Goal: Use online tool/utility: Use online tool/utility

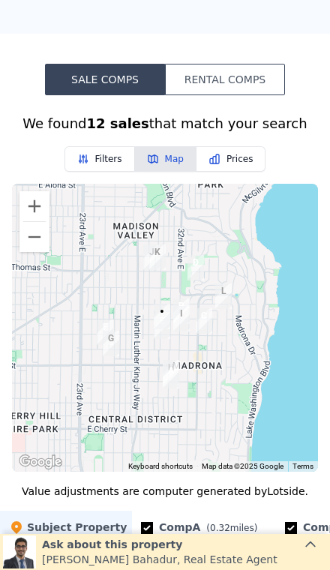
scroll to position [1198, 0]
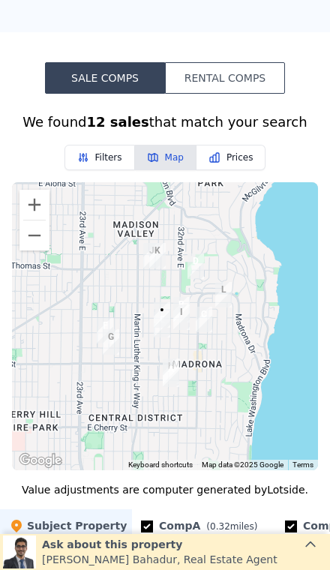
click at [42, 217] on button "Zoom in" at bounding box center [35, 205] width 30 height 30
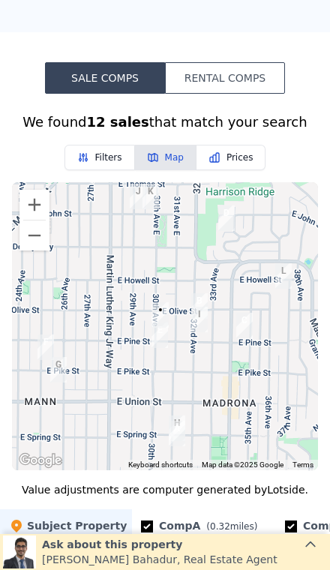
click at [30, 210] on button "Zoom in" at bounding box center [35, 205] width 30 height 30
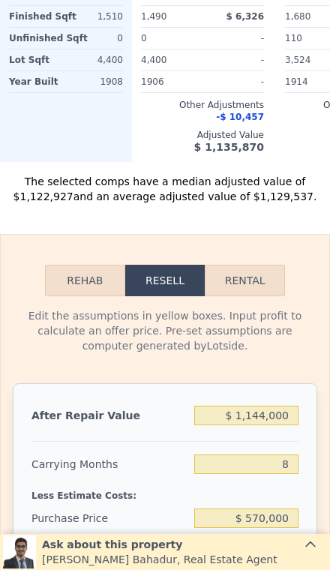
scroll to position [2041, 0]
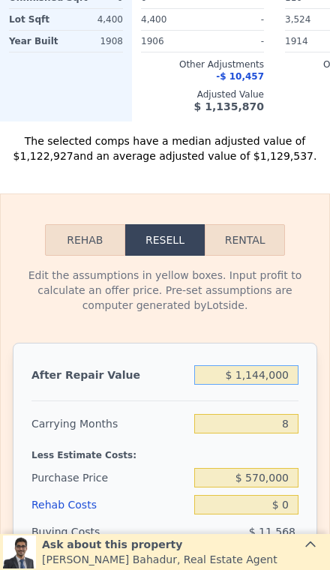
click at [284, 383] on input "$ 1,144,000" at bounding box center [246, 376] width 104 height 20
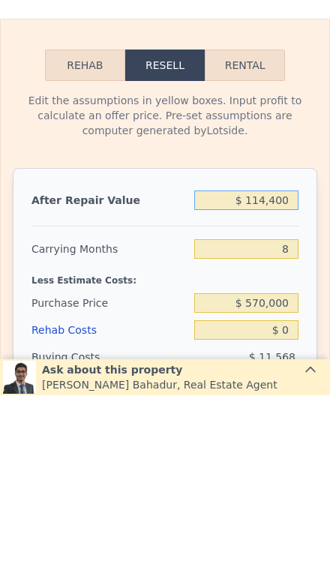
type input "$ 11,440"
type input "-$ 614,573"
type input "$ 1,144"
type input "-$ 624,109"
type input "$ 114"
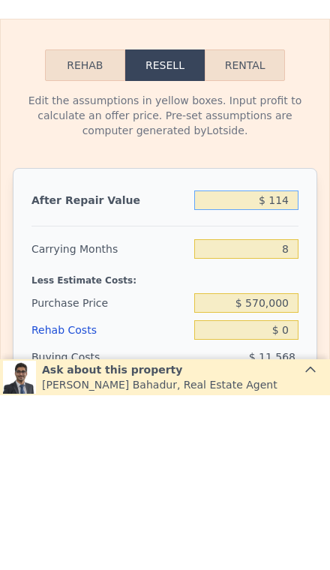
type input "-$ 625,062"
type input "$ 11"
type input "-$ 625,157"
type input "$ 110"
type input "-$ 625,066"
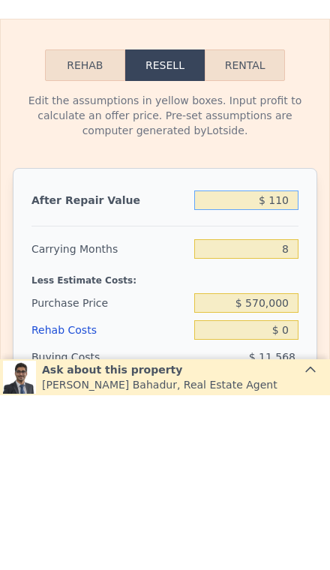
type input "$ 1,100"
type input "-$ 624,151"
type input "$ 11,000"
type input "-$ 614,980"
type input "$ 110,000"
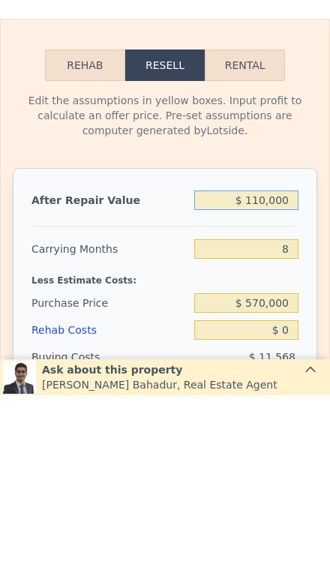
type input "-$ 523,285"
type input "$ 1,100,000"
type input "$ 393,656"
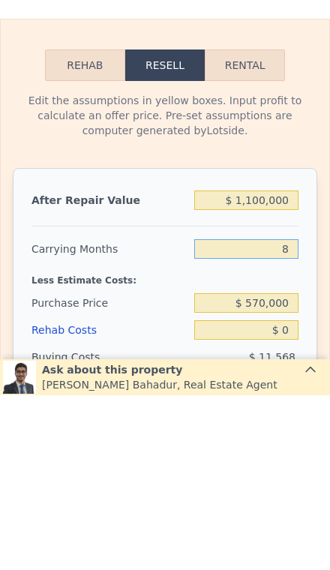
click at [297, 414] on input "8" at bounding box center [246, 424] width 104 height 20
type input "5"
type input "$ 410,899"
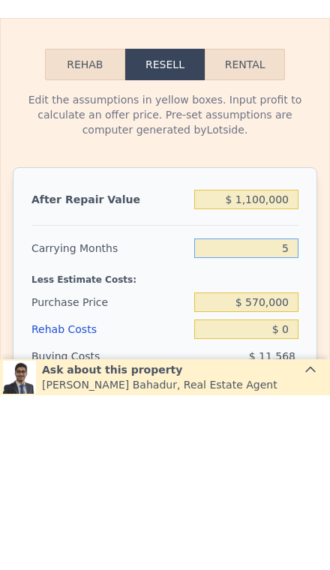
type input "5"
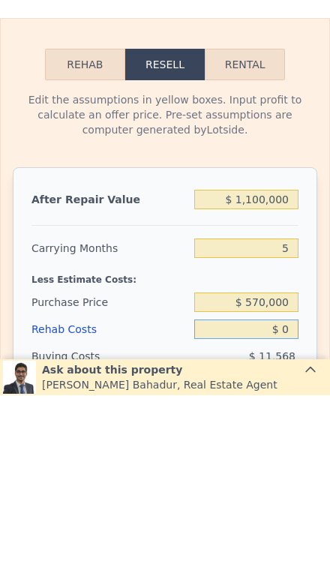
click at [294, 495] on input "$ 0" at bounding box center [246, 505] width 104 height 20
type input "$ 1"
type input "$ 410,898"
type input "$ 10"
type input "$ 410,889"
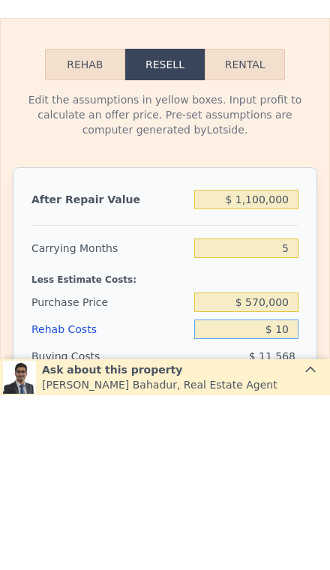
type input "$ 100"
type input "$ 410,792"
type input "$ 1,000"
type input "$ 409,843"
type input "$ 10,000"
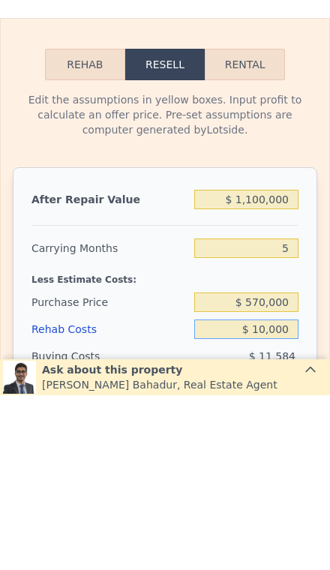
type input "$ 400,339"
type input "$ 100,000"
type input "$ 305,299"
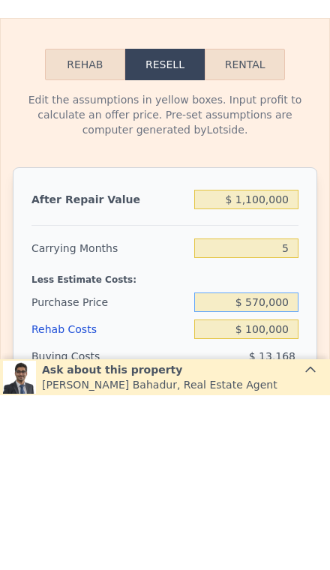
click at [292, 468] on input "$ 570,000" at bounding box center [246, 478] width 104 height 20
type input "$ 5"
type input "$ 700,000"
type input "$ 167,586"
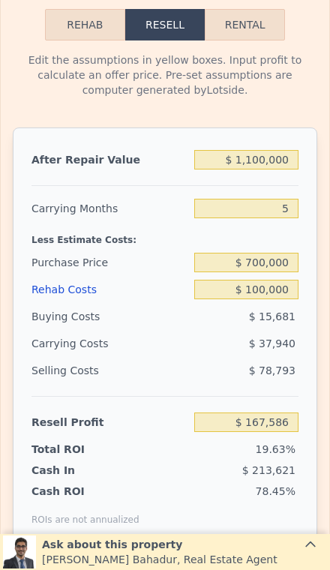
scroll to position [2255, 0]
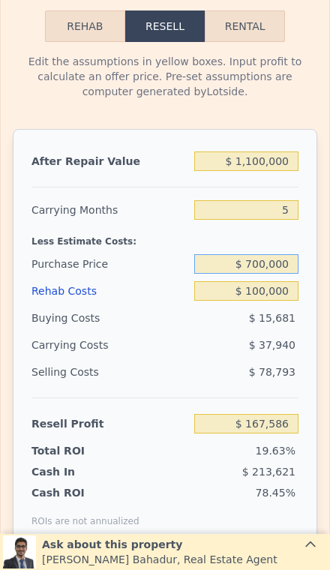
click at [279, 268] on input "$ 700,000" at bounding box center [246, 264] width 104 height 20
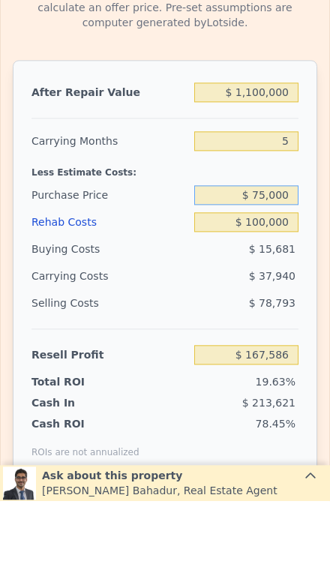
type input "$ 750,000"
type input "$ 114,619"
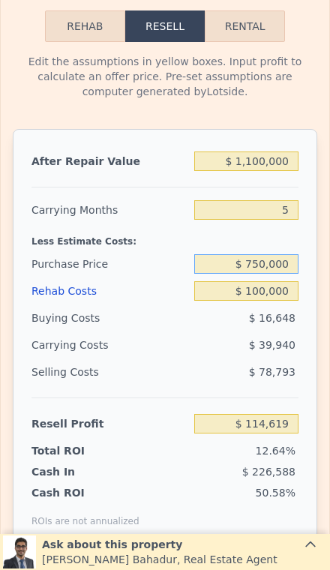
click at [290, 273] on input "$ 750,000" at bounding box center [246, 264] width 104 height 20
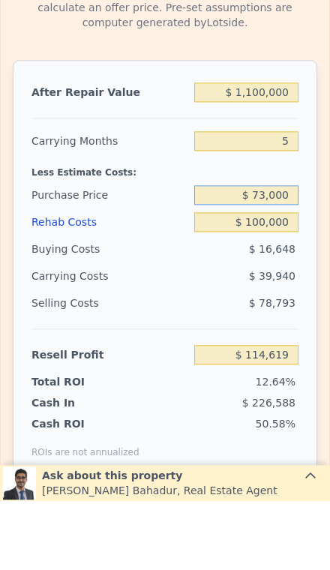
type input "$ 730,000"
type input "$ 135,806"
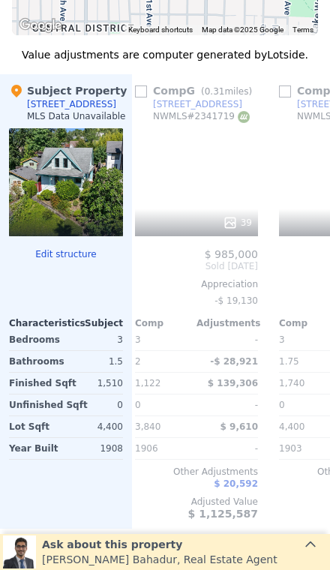
scroll to position [0, 871]
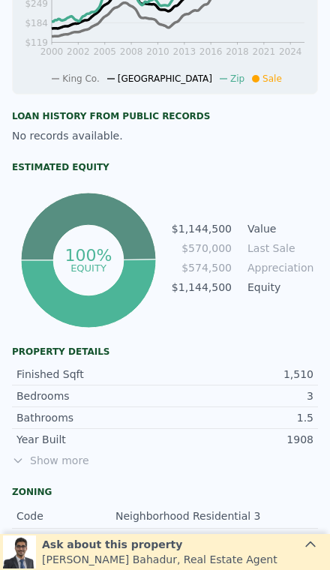
click at [64, 462] on span "Show more" at bounding box center [165, 460] width 306 height 15
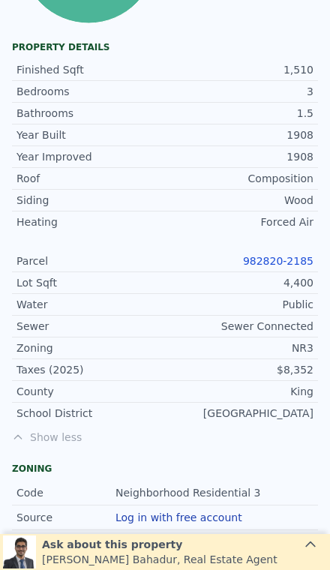
scroll to position [901, 0]
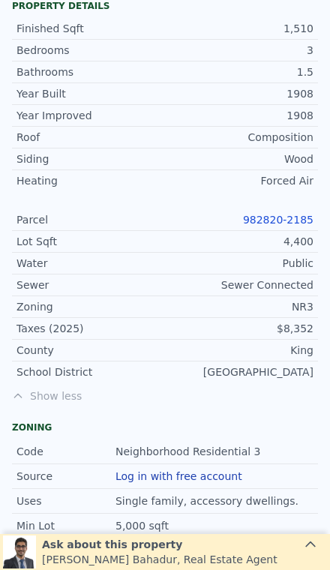
click at [287, 221] on link "982820-2185" at bounding box center [278, 220] width 71 height 12
